Goal: Check status: Check status

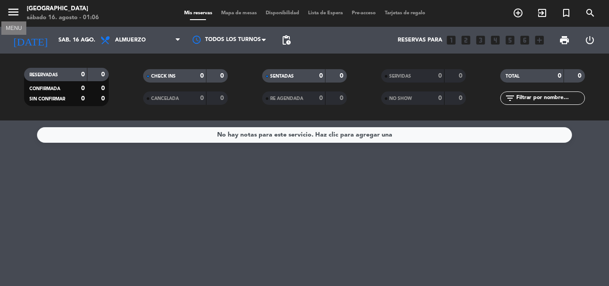
click at [14, 8] on icon "menu" at bounding box center [13, 11] width 13 height 13
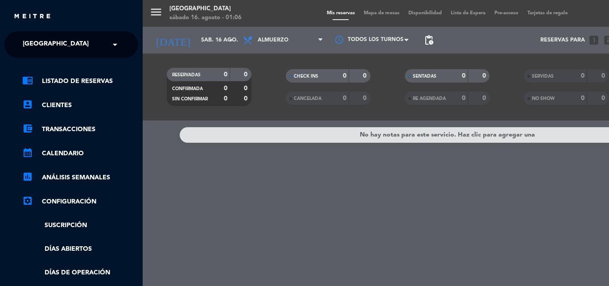
click at [37, 41] on span "[GEOGRAPHIC_DATA]" at bounding box center [56, 44] width 66 height 19
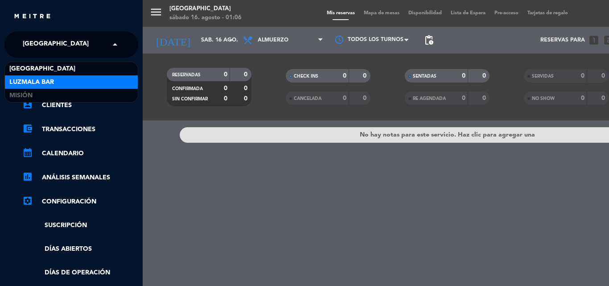
click at [59, 78] on div "Luzmala Bar" at bounding box center [71, 81] width 133 height 13
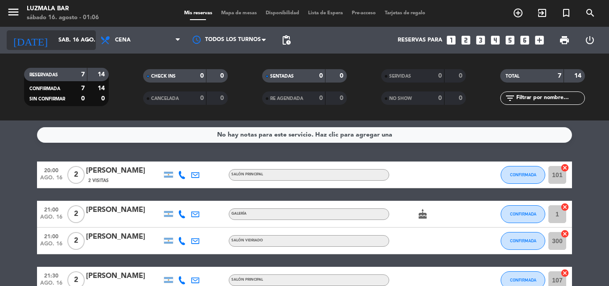
click at [54, 37] on input "sáb. 16 ago." at bounding box center [91, 40] width 75 height 15
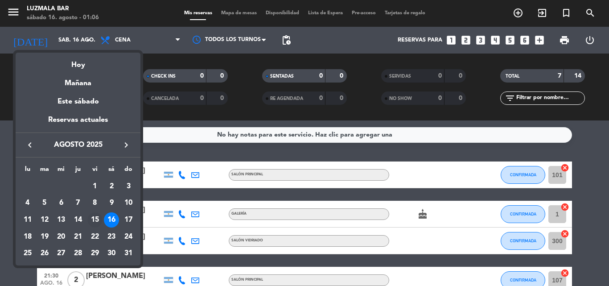
click at [99, 215] on div "15" at bounding box center [94, 219] width 15 height 15
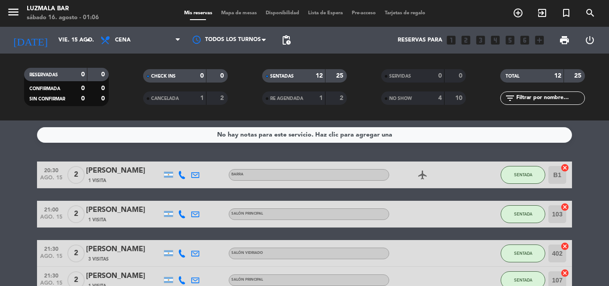
click at [14, 4] on span "menu" at bounding box center [17, 13] width 20 height 21
click at [15, 8] on icon "menu" at bounding box center [13, 11] width 13 height 13
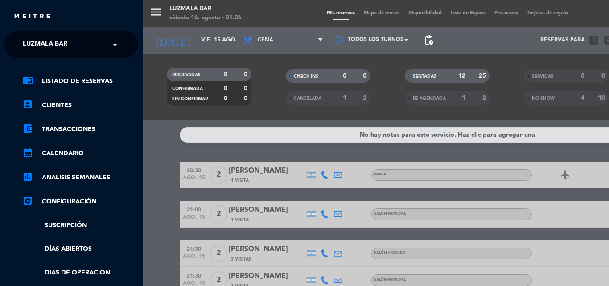
click at [56, 41] on span "Luzmala Bar" at bounding box center [45, 44] width 45 height 19
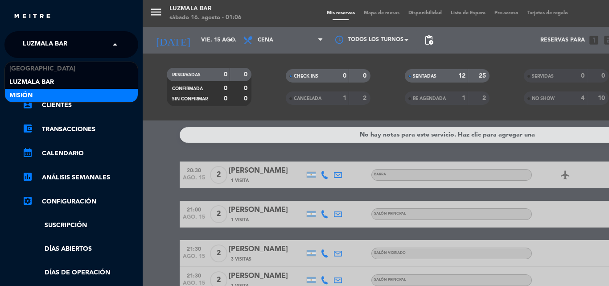
click at [63, 96] on div "Misión" at bounding box center [71, 95] width 133 height 13
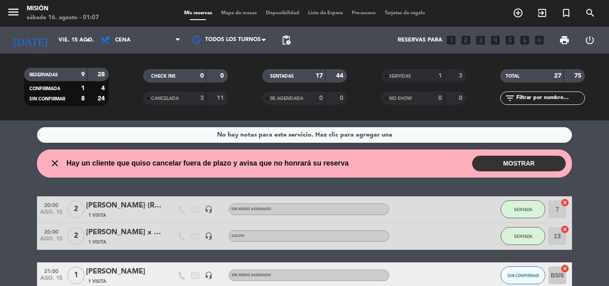
drag, startPoint x: 343, startPoint y: 75, endPoint x: 144, endPoint y: 104, distance: 201.0
click at [227, 100] on div "RESERVADAS 9 28 CONFIRMADA 1 4 SIN CONFIRMAR 8 24 CHECK INS 0 0 CANCELADA 3 11 …" at bounding box center [304, 86] width 609 height 49
click at [0, 170] on wont-attend-reservations "close Hay un cliente que quiso cancelar fuera de plazo y avisa que no honrará s…" at bounding box center [304, 163] width 609 height 28
click at [12, 12] on icon "menu" at bounding box center [13, 11] width 13 height 13
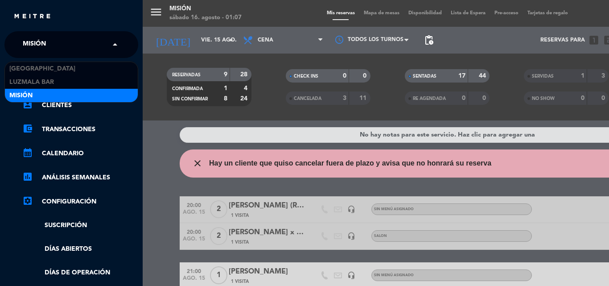
click at [59, 47] on div "× Misión" at bounding box center [39, 44] width 40 height 19
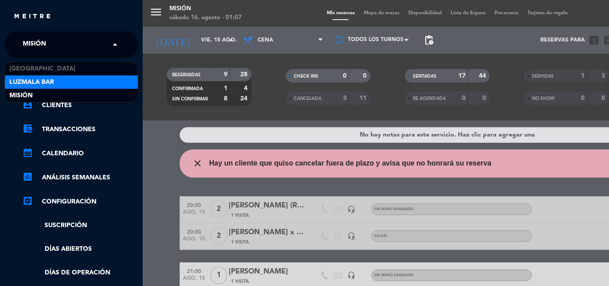
click at [58, 80] on div "Luzmala Bar" at bounding box center [71, 81] width 133 height 13
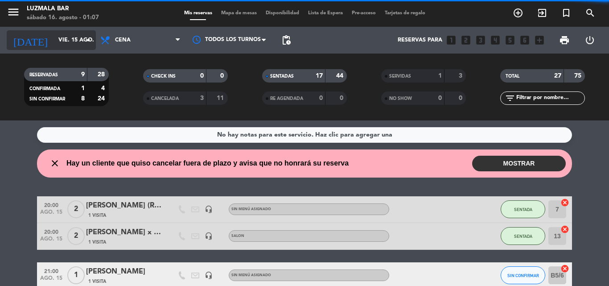
click at [65, 39] on input "vie. 15 ago." at bounding box center [91, 40] width 75 height 15
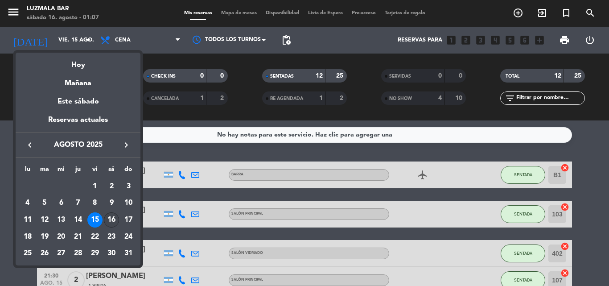
click at [114, 220] on div "16" at bounding box center [111, 219] width 15 height 15
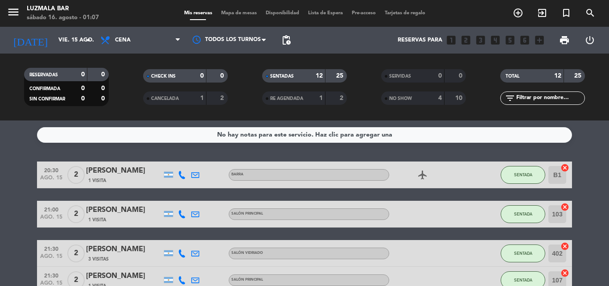
type input "sáb. 16 ago."
